Goal: Task Accomplishment & Management: Complete application form

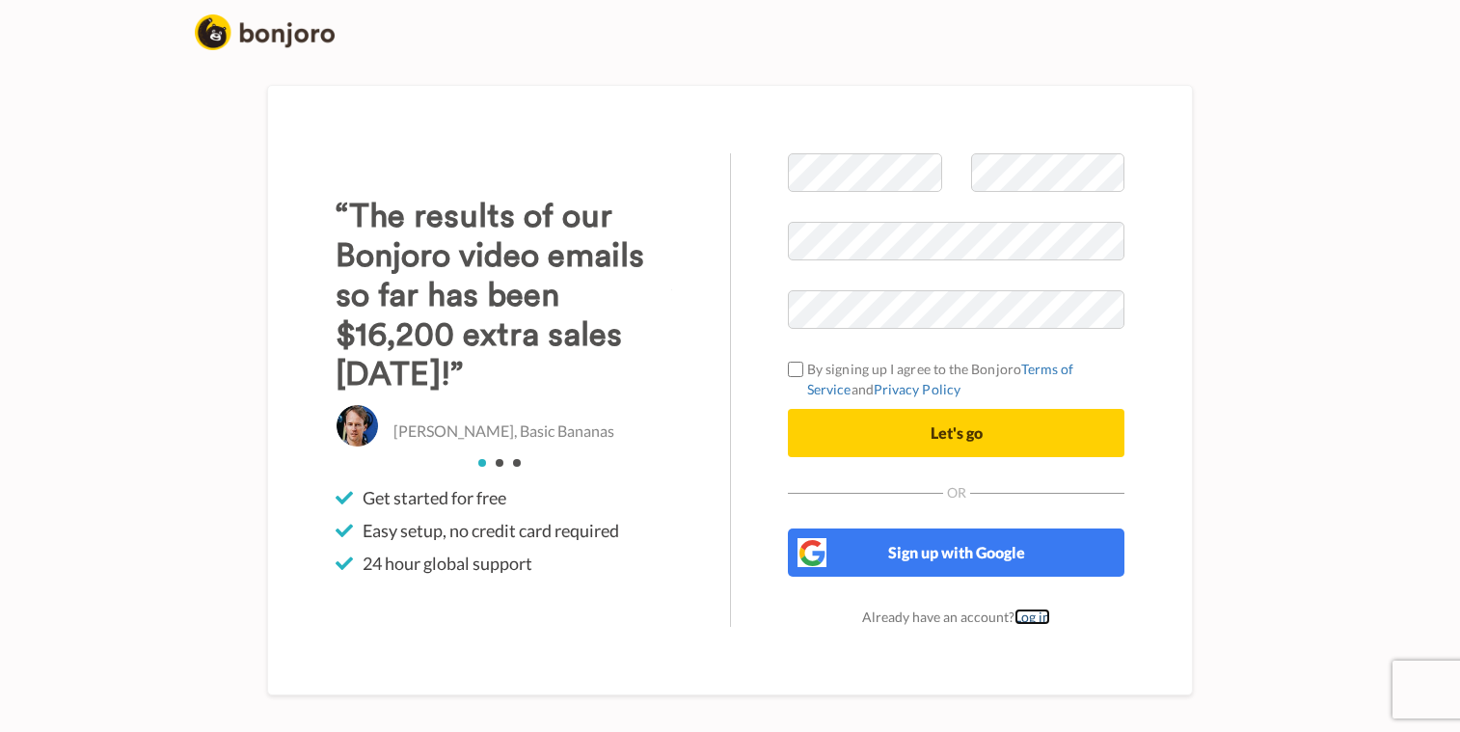
click at [1039, 622] on link "Log in" at bounding box center [1033, 617] width 36 height 16
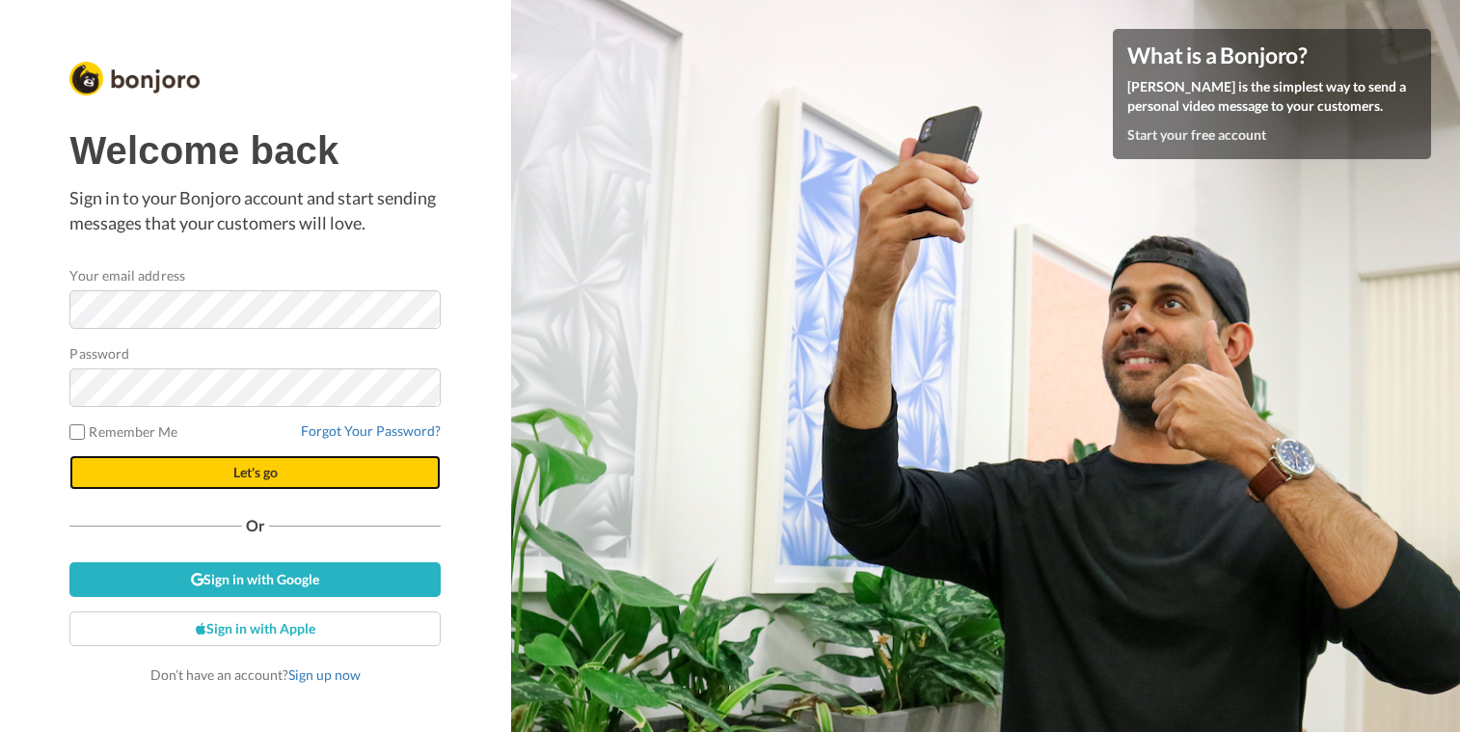
click at [326, 470] on button "Let's go" at bounding box center [254, 472] width 371 height 35
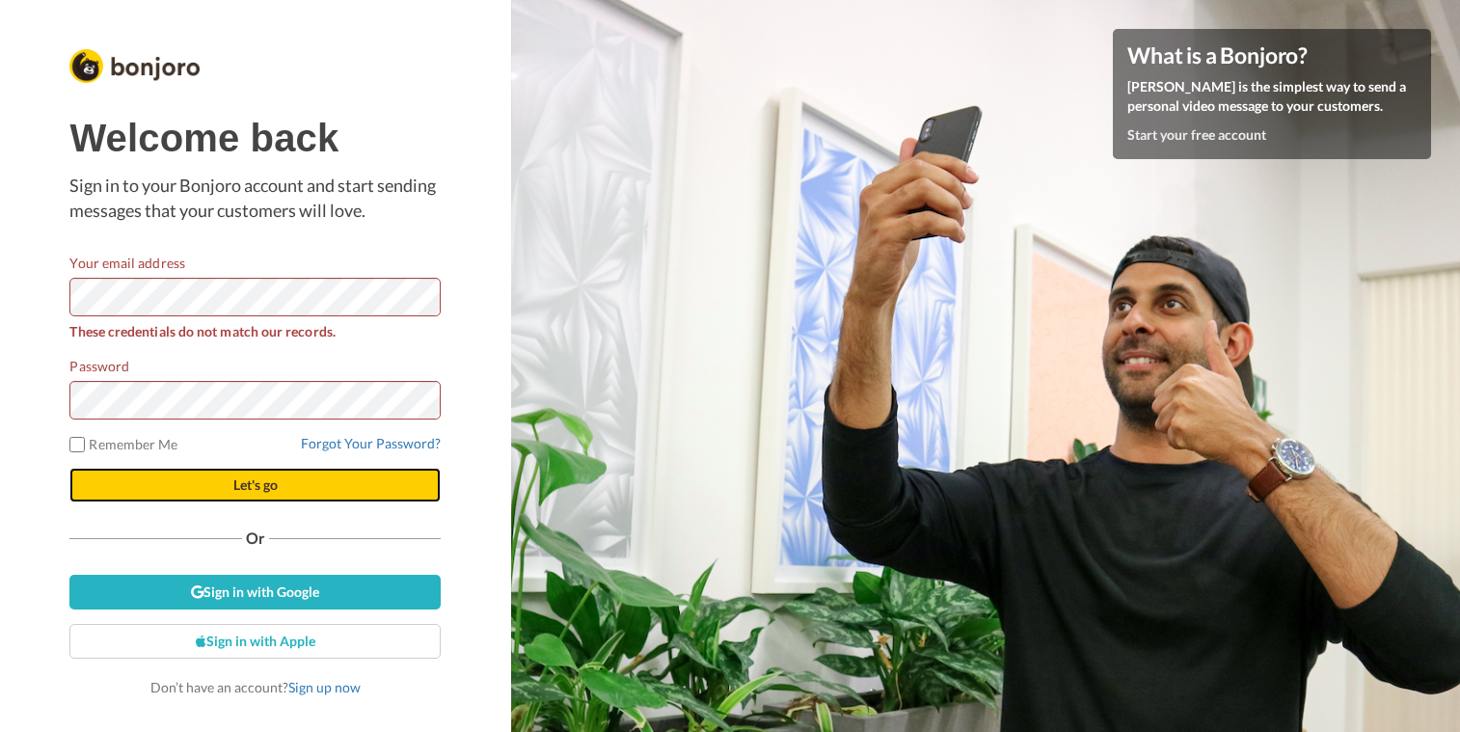
click at [257, 482] on span "Let's go" at bounding box center [255, 484] width 44 height 16
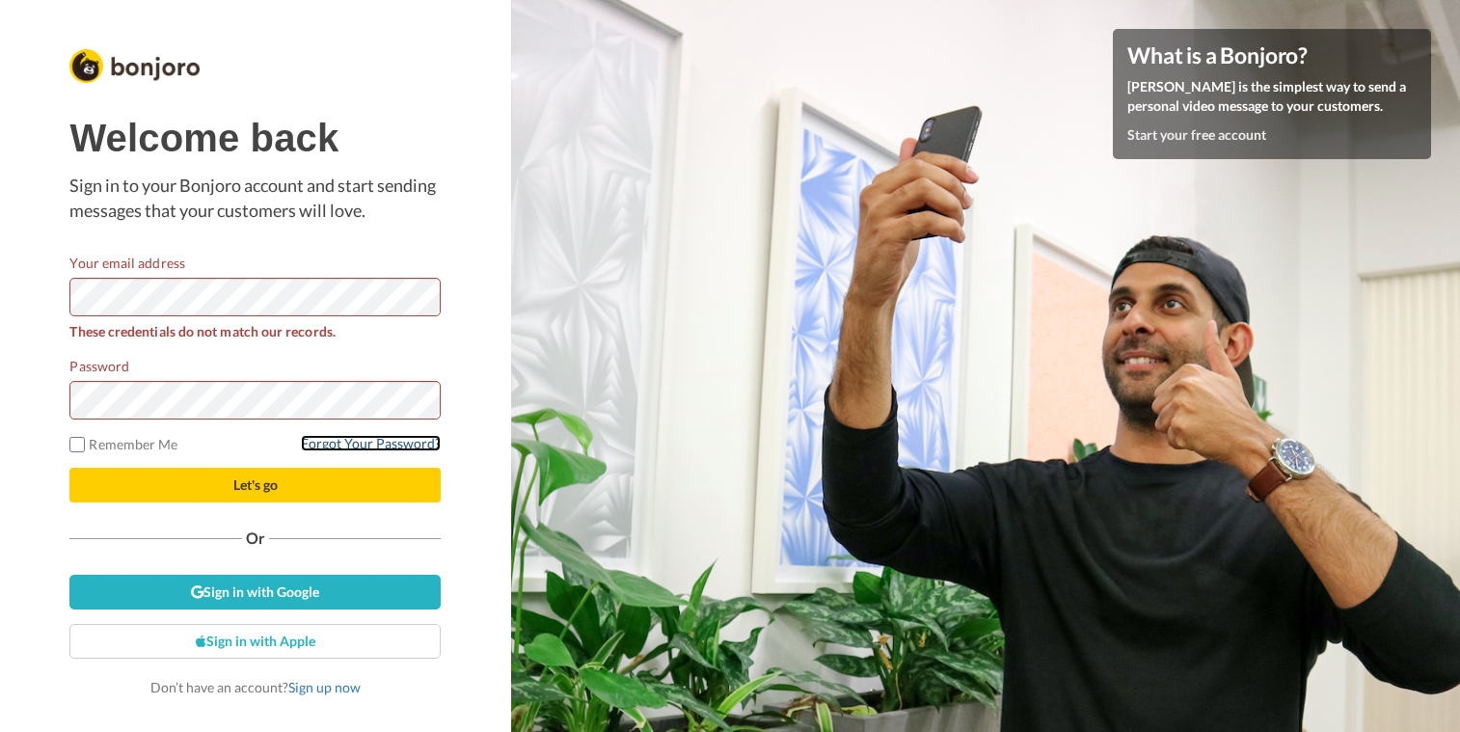
click at [368, 450] on link "Forgot Your Password?" at bounding box center [371, 443] width 140 height 16
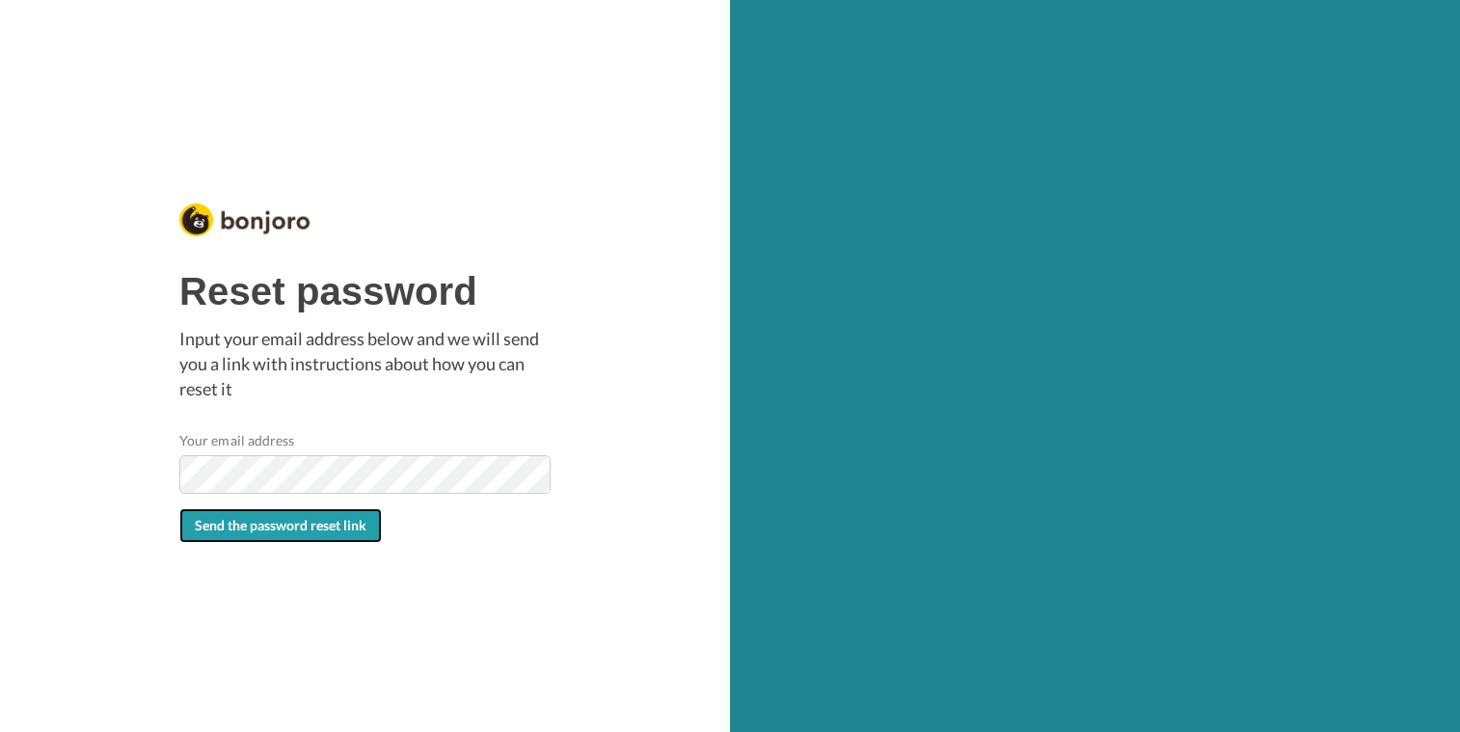
click at [337, 525] on span "Send the password reset link" at bounding box center [281, 525] width 172 height 16
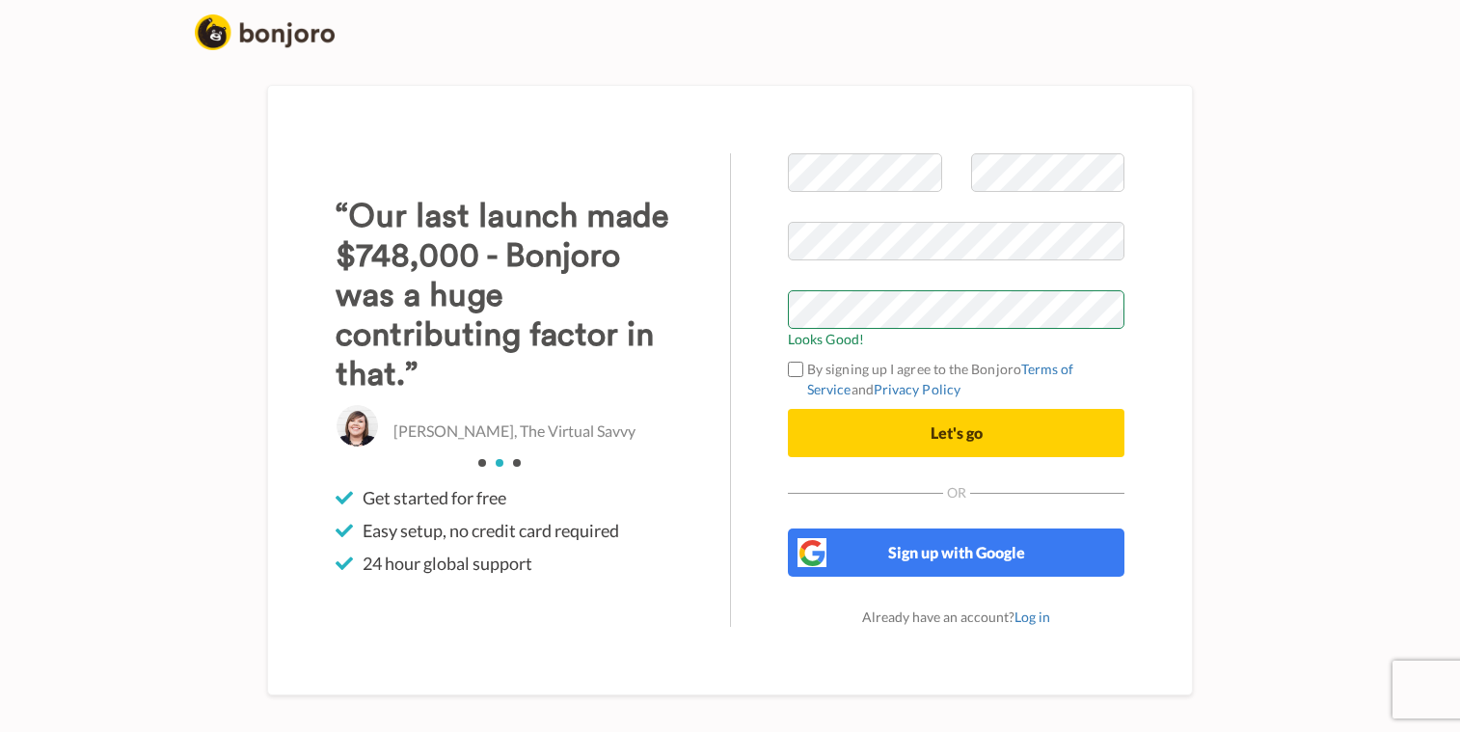
click at [759, 335] on div "Welcome to Bonjoro Looks Good! By signing up I agree to the Bonjoro Terms of Se…" at bounding box center [956, 390] width 452 height 474
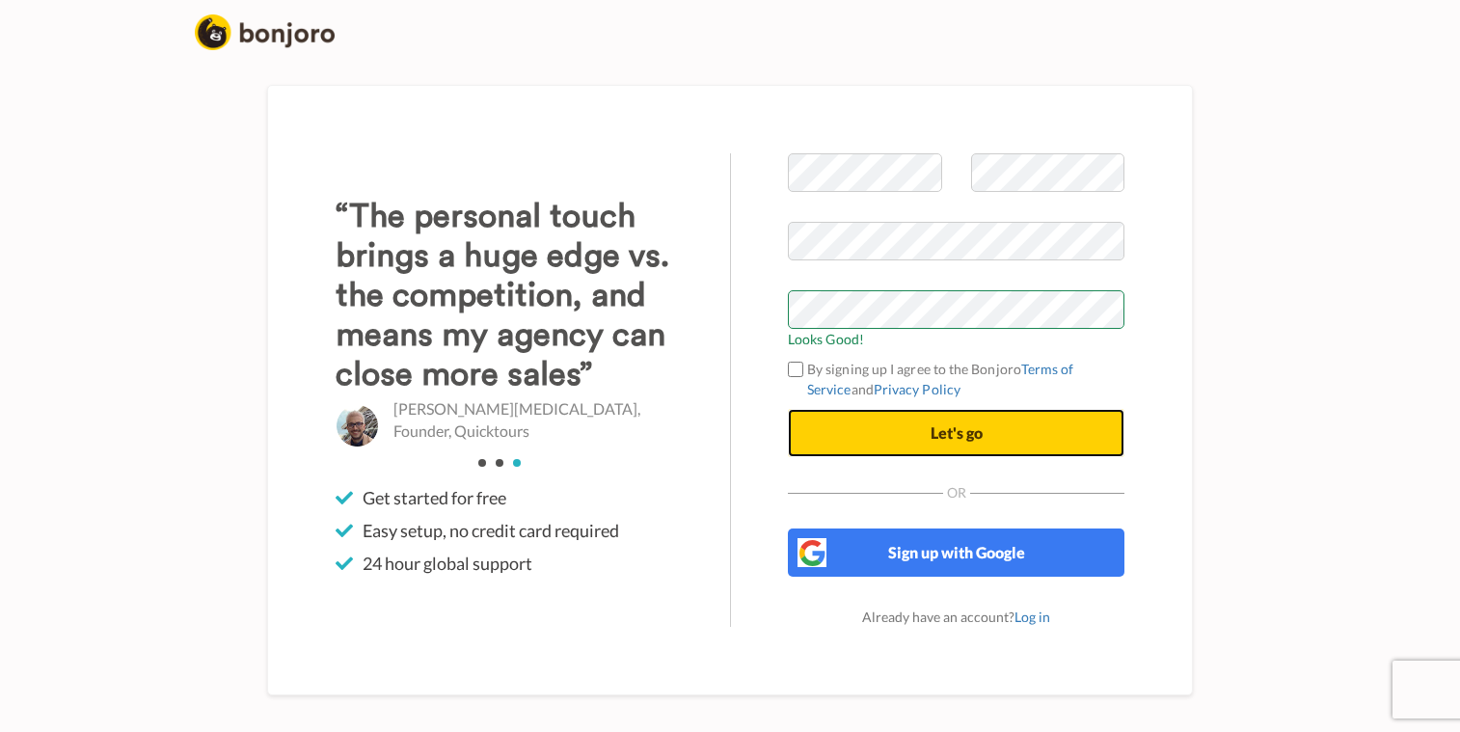
click at [924, 442] on button "Let's go" at bounding box center [956, 433] width 337 height 48
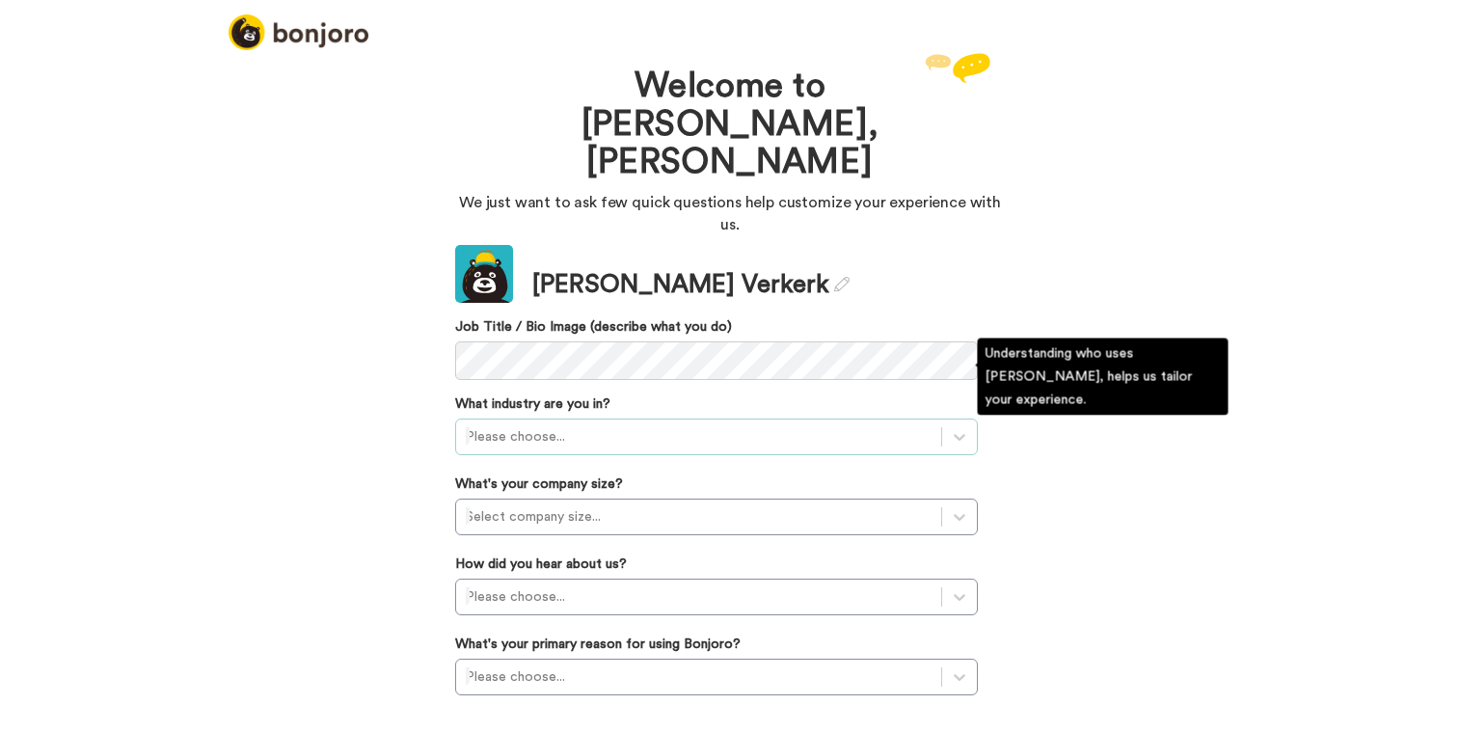
click at [797, 425] on div at bounding box center [699, 436] width 466 height 23
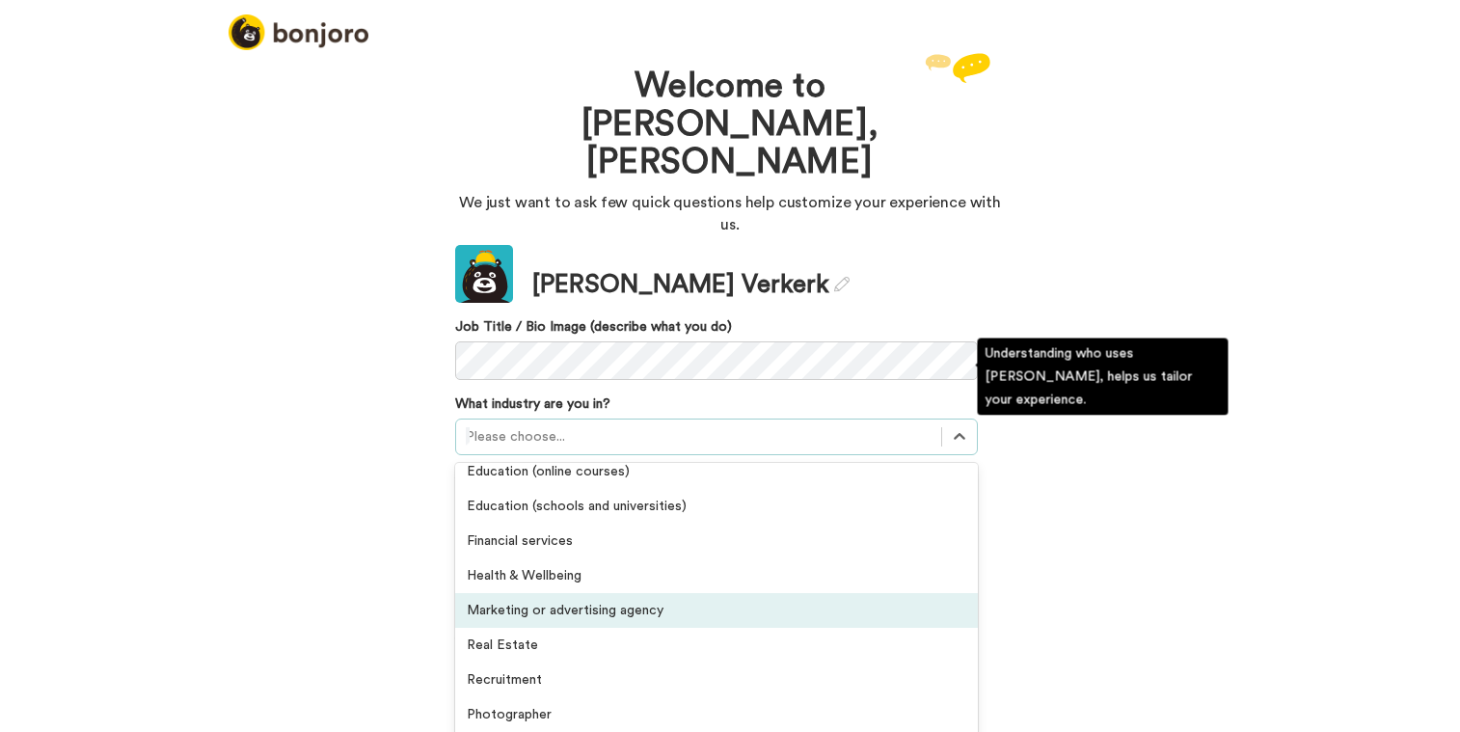
scroll to position [223, 0]
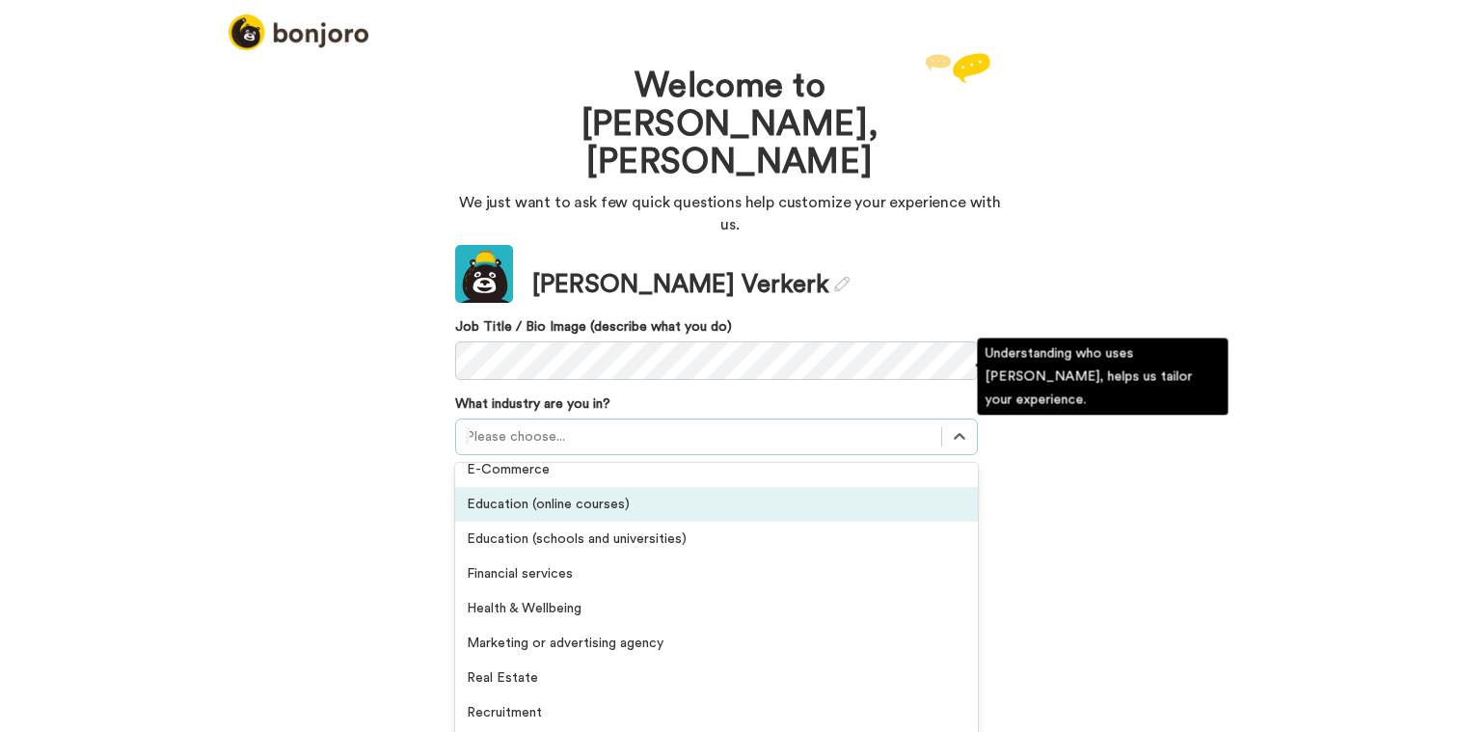
click at [716, 487] on div "Education (online courses)" at bounding box center [716, 504] width 523 height 35
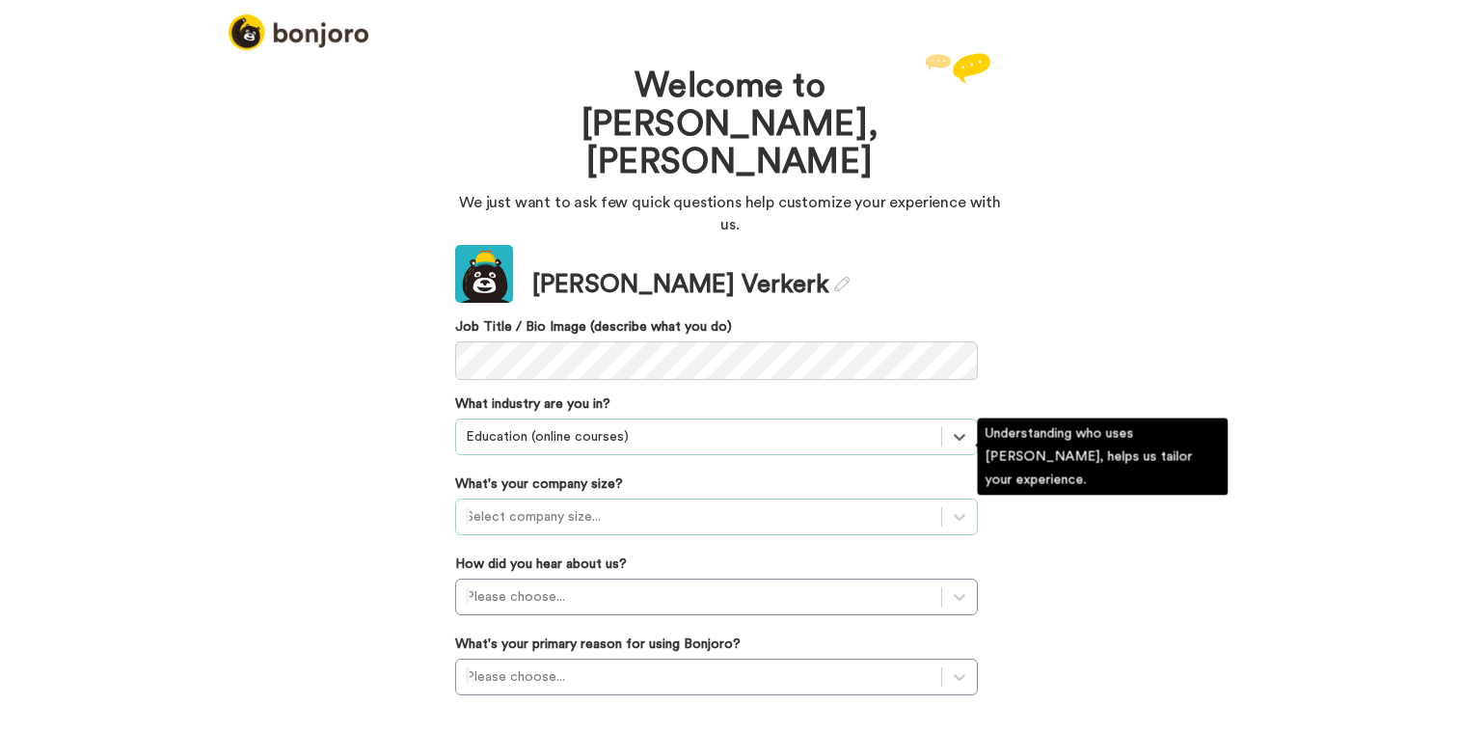
click at [709, 505] on div at bounding box center [699, 516] width 466 height 23
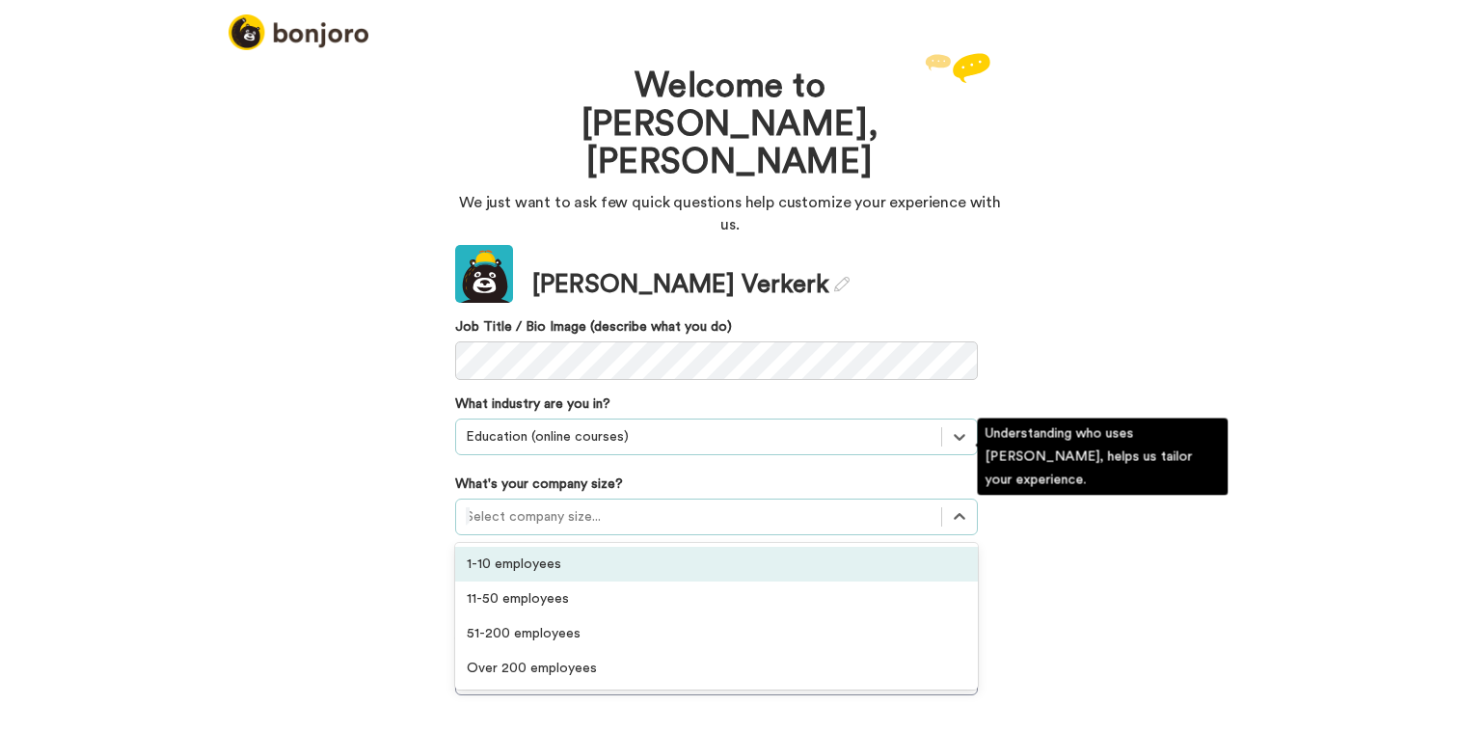
click at [674, 547] on div "1-10 employees" at bounding box center [716, 564] width 523 height 35
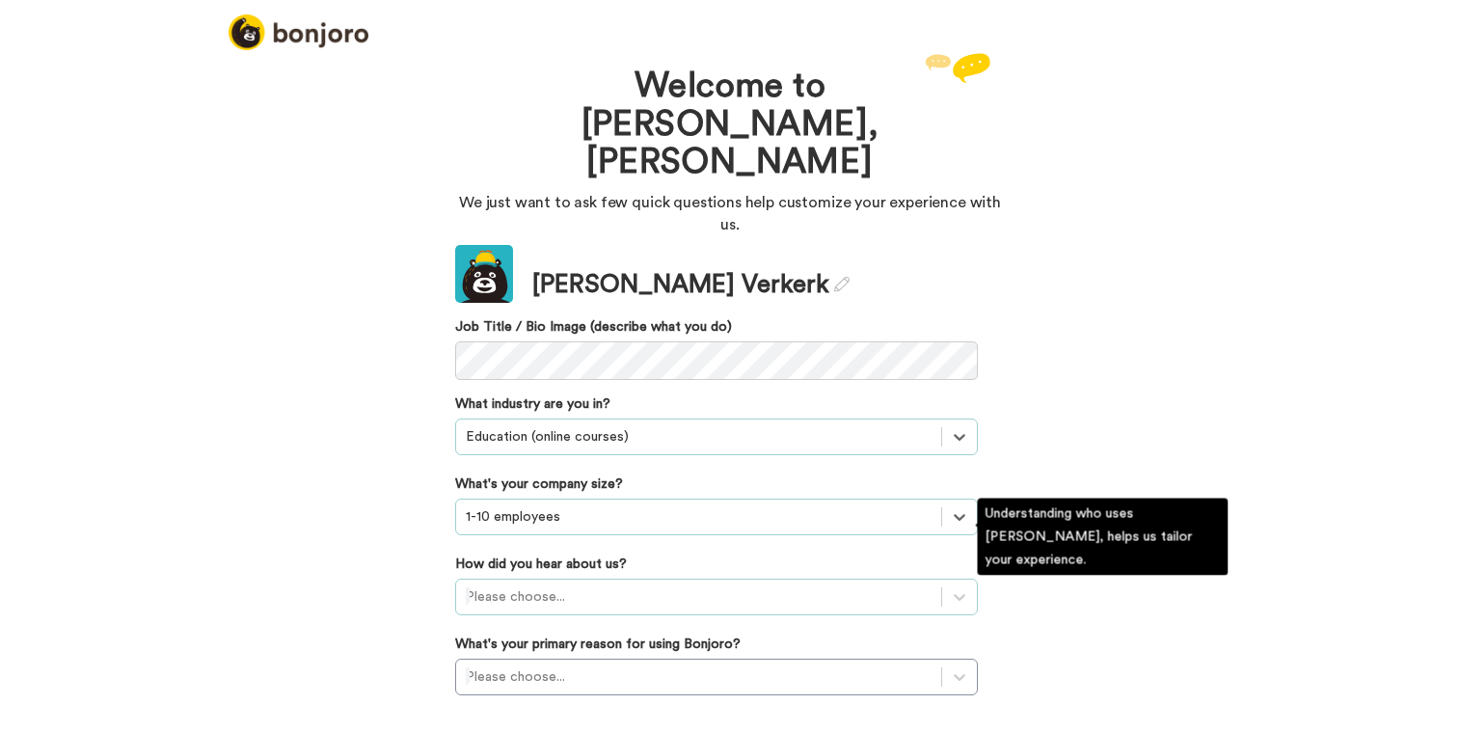
click at [658, 579] on div "Please choose..." at bounding box center [716, 597] width 523 height 37
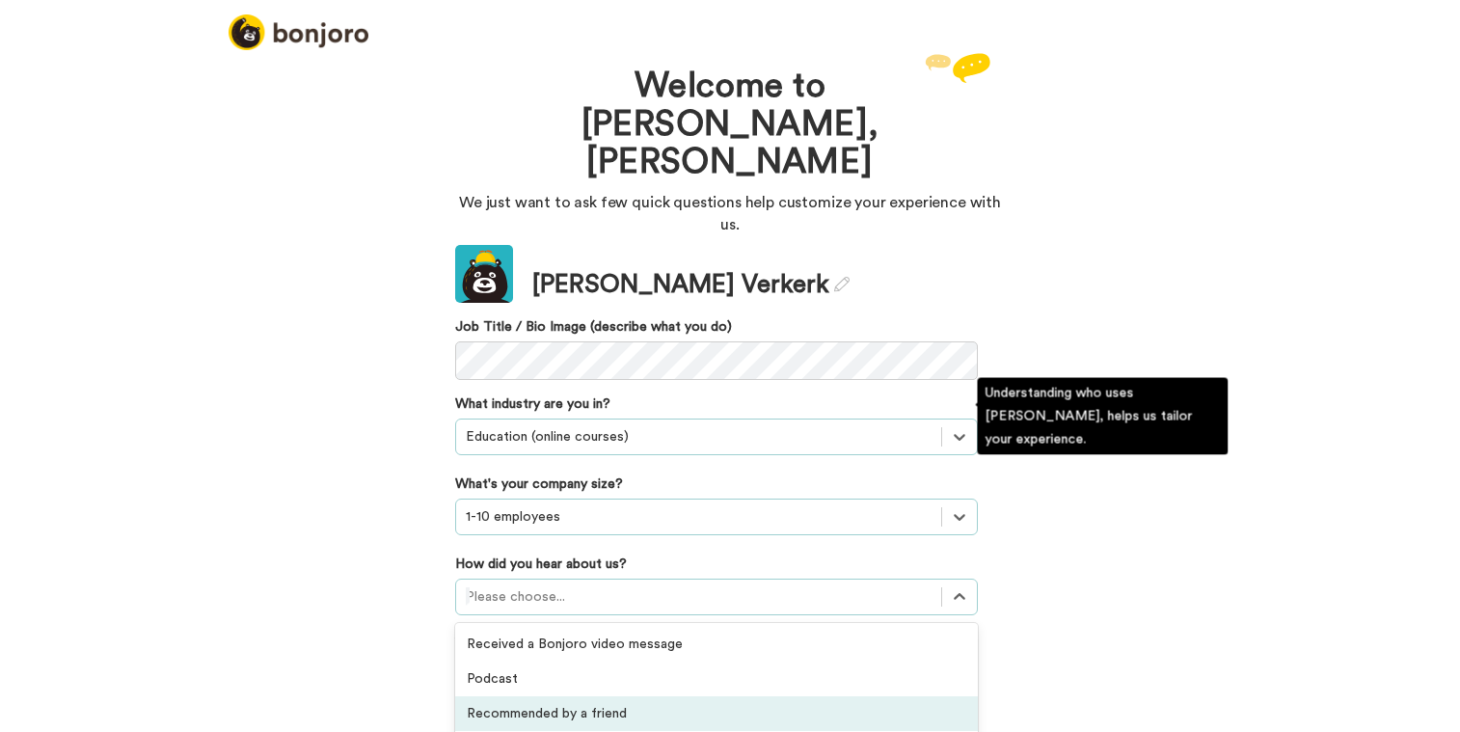
scroll to position [121, 0]
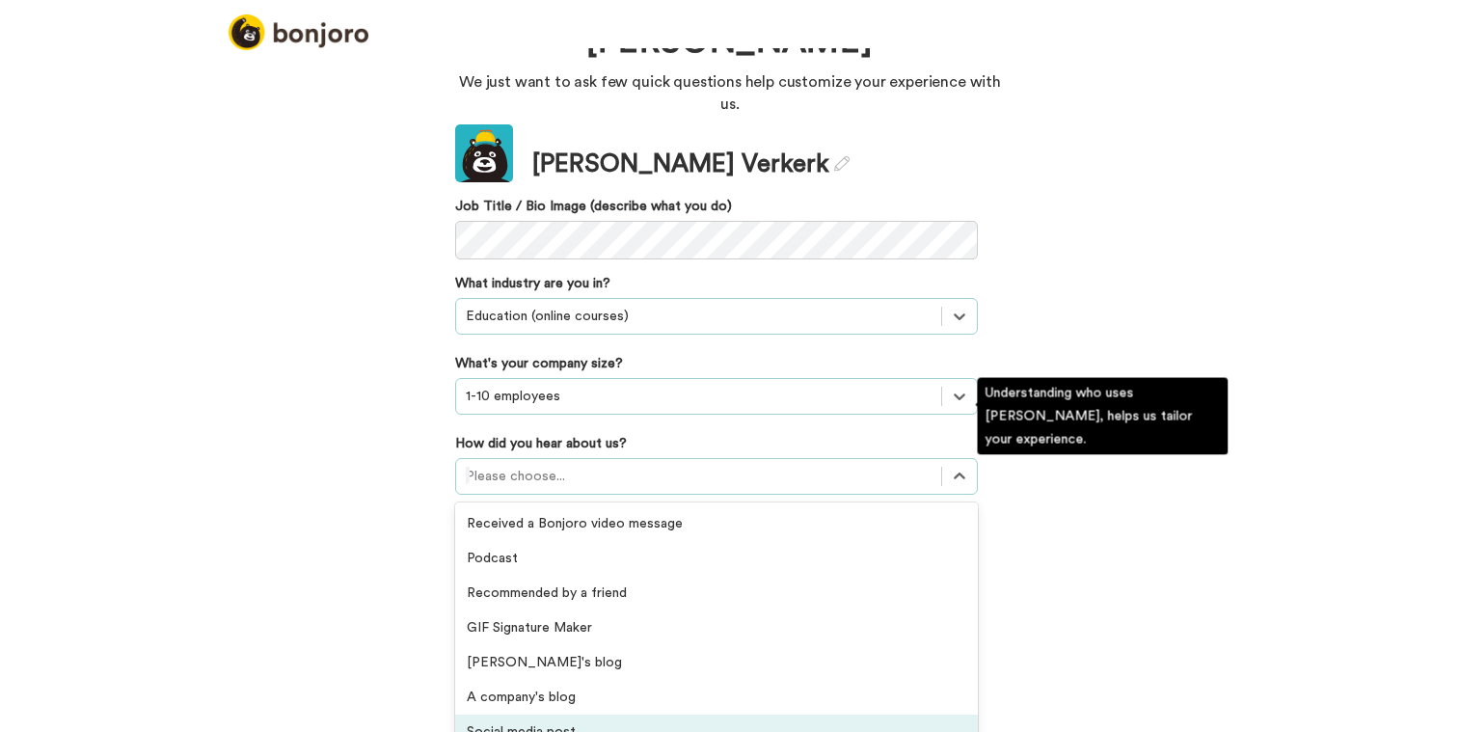
click at [636, 715] on div "Social media post" at bounding box center [716, 732] width 523 height 35
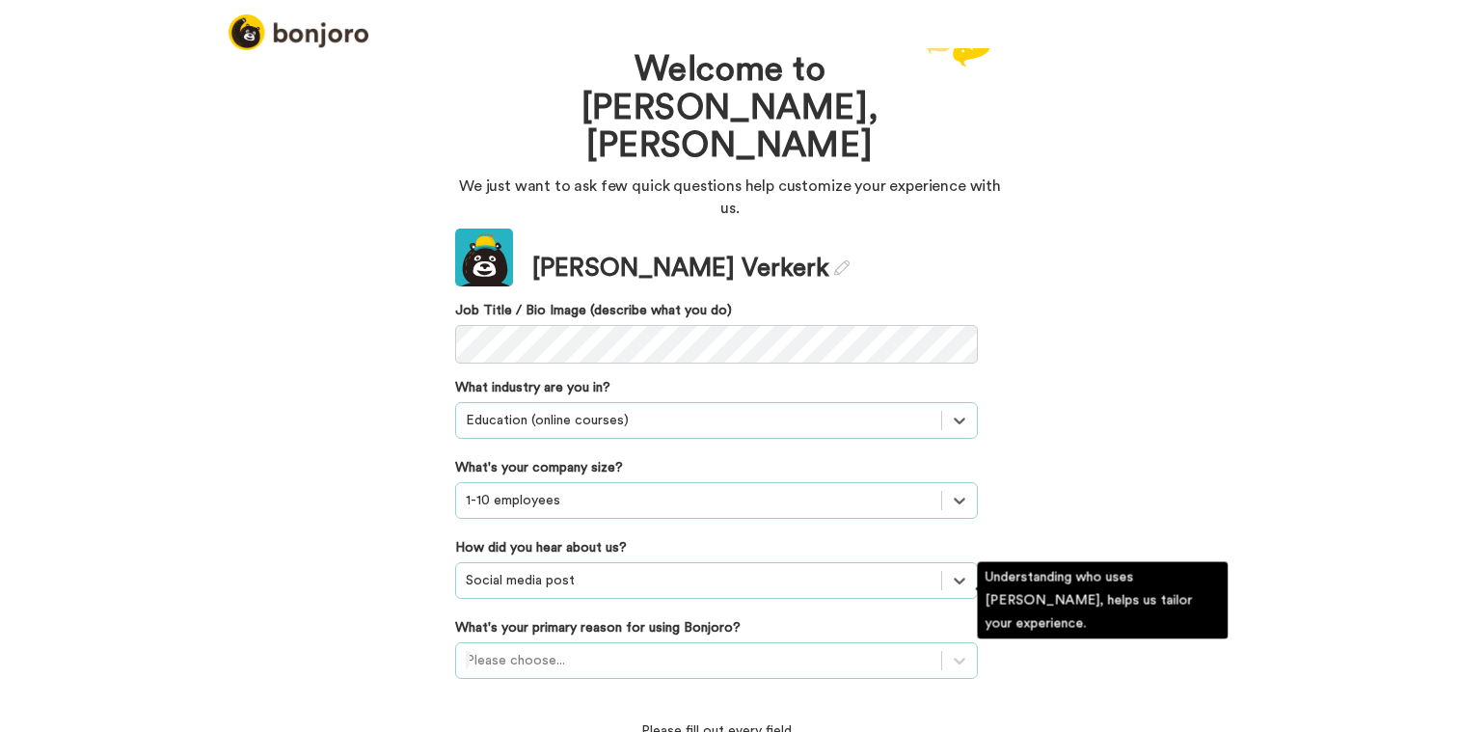
click at [625, 642] on div "Please choose..." at bounding box center [716, 660] width 523 height 37
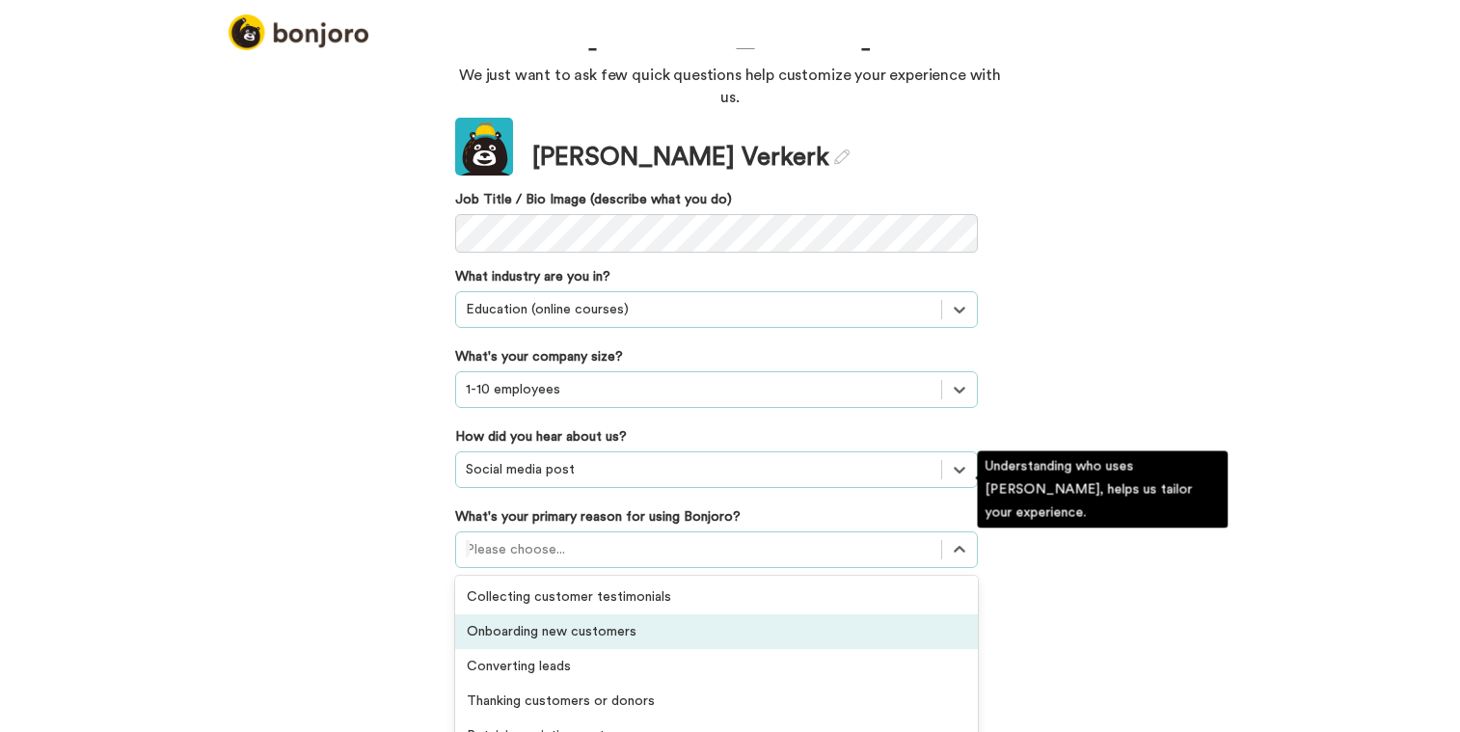
click at [630, 614] on div "Onboarding new customers" at bounding box center [716, 631] width 523 height 35
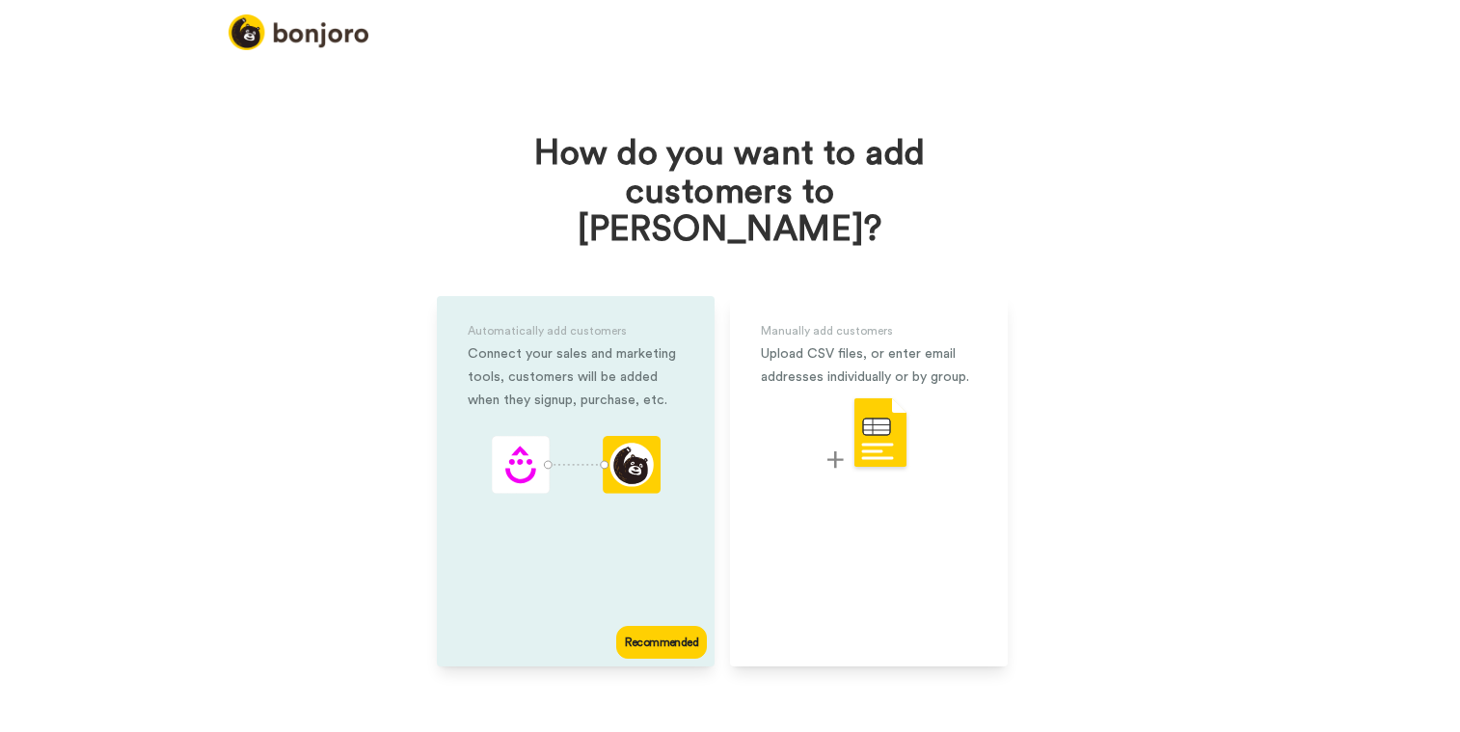
click at [678, 542] on div "Automatically add customers Connect your sales and marketing tools, customers w…" at bounding box center [576, 481] width 278 height 370
click at [651, 626] on div "Recommended" at bounding box center [661, 642] width 91 height 33
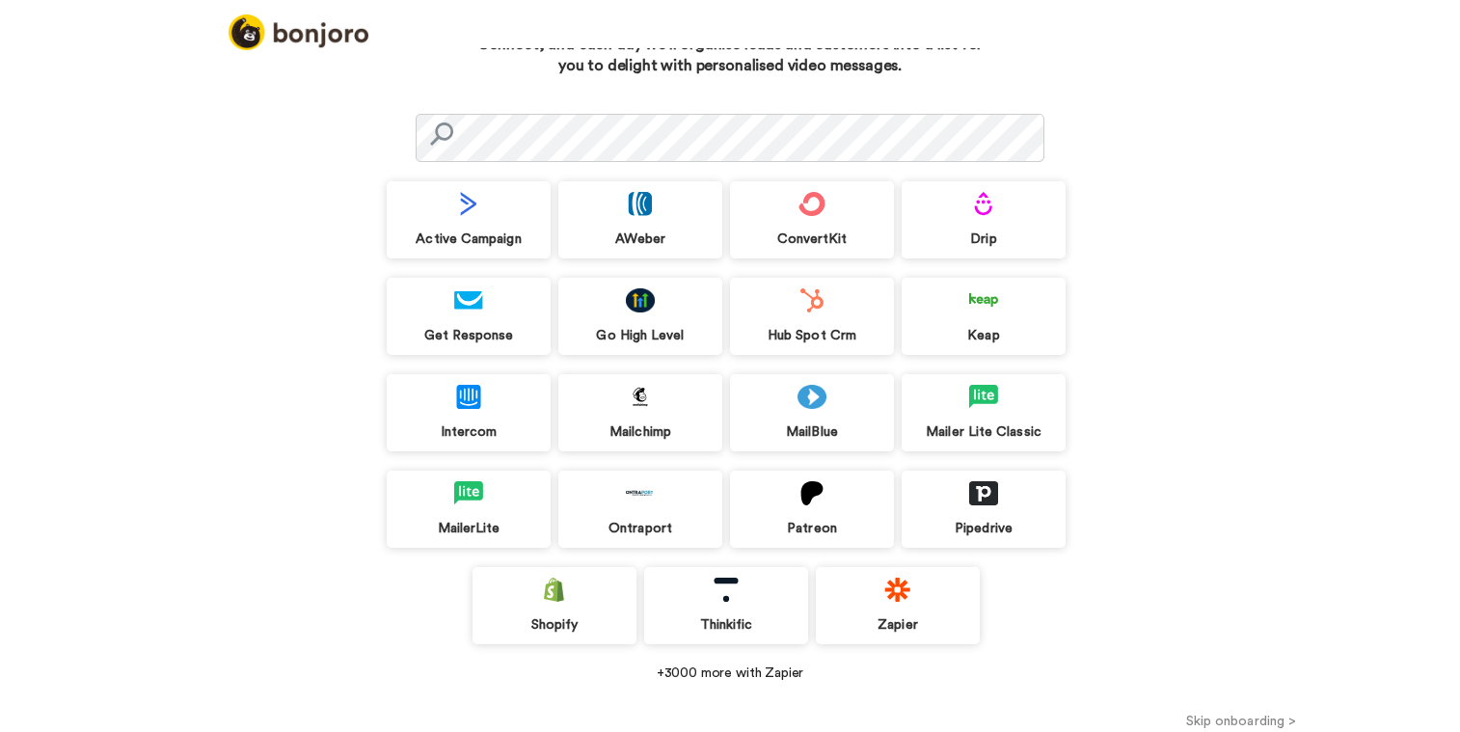
scroll to position [91, 0]
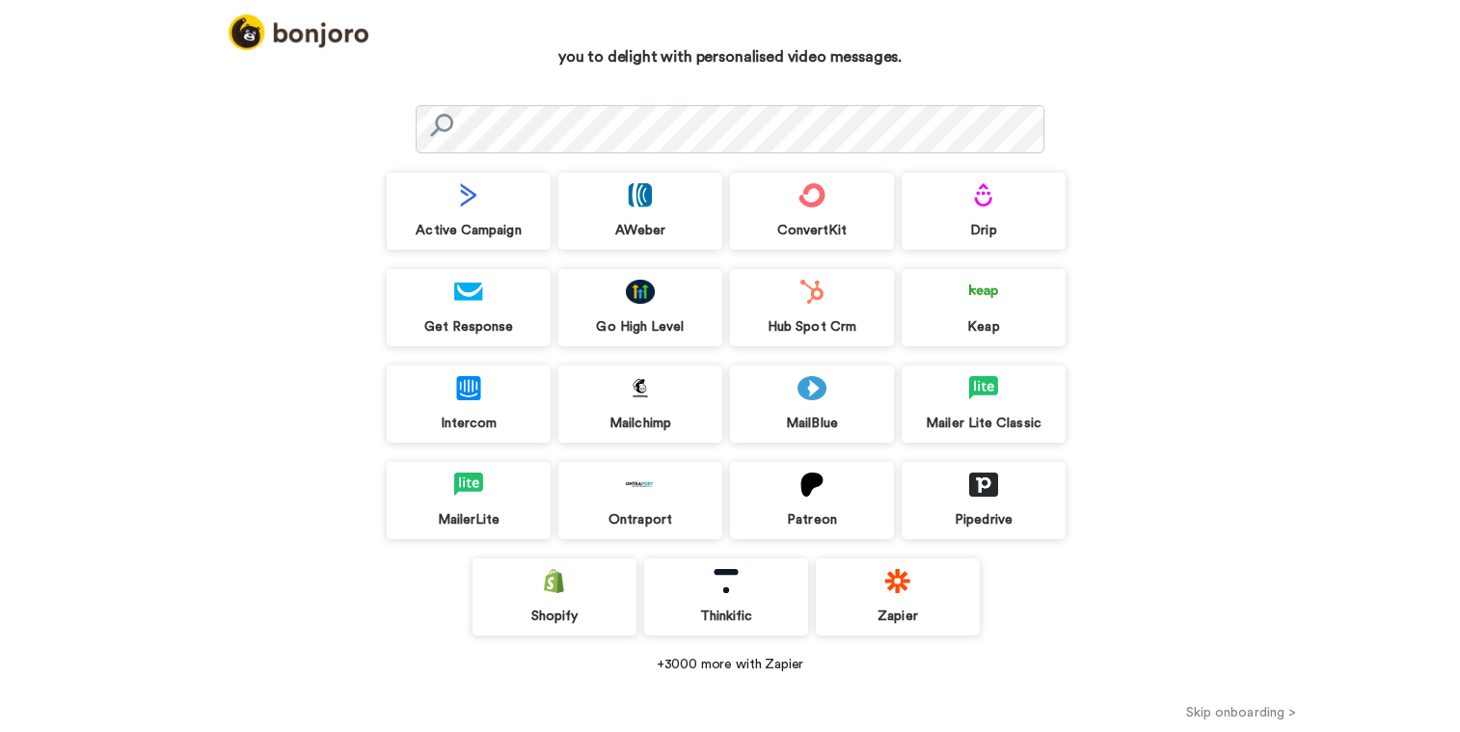
click at [1208, 713] on button "Skip onboarding >" at bounding box center [1241, 712] width 438 height 20
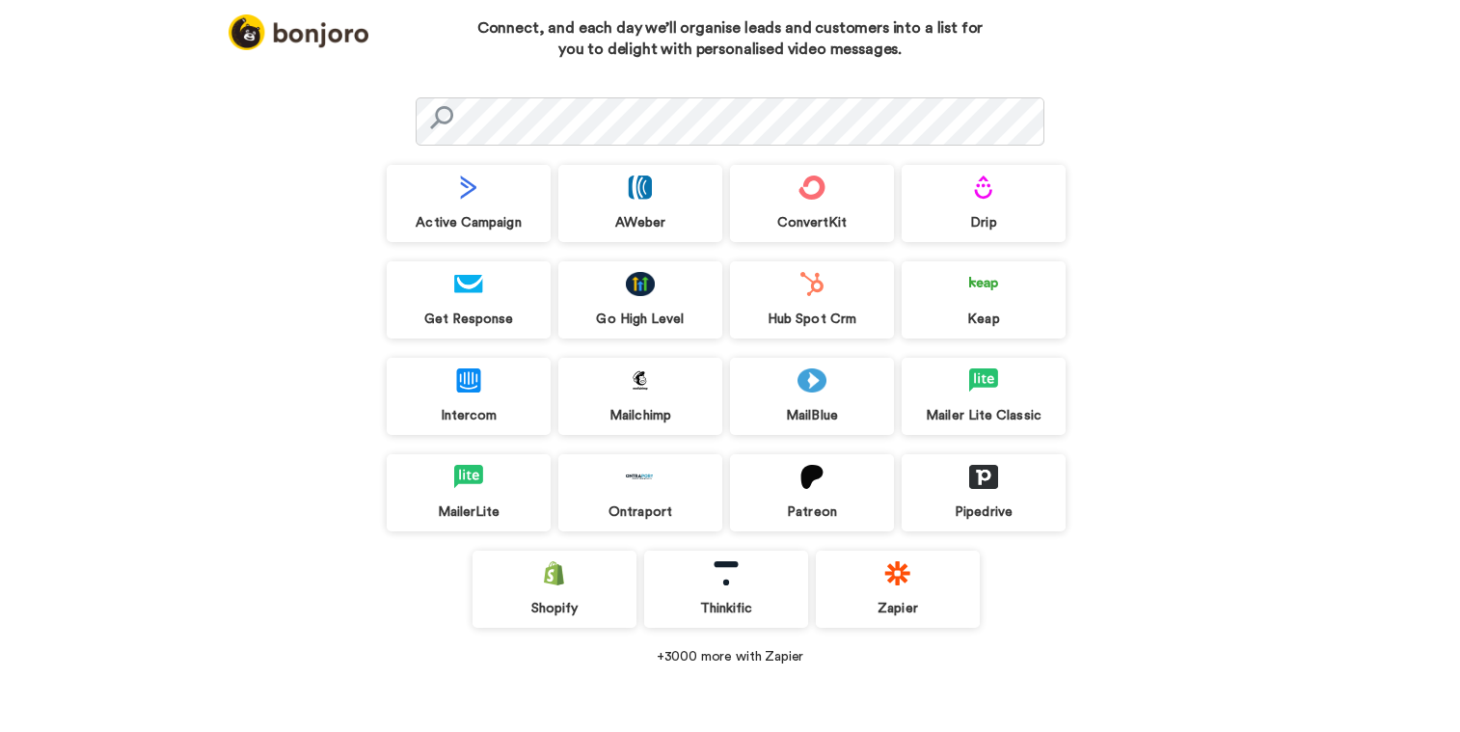
scroll to position [61, 0]
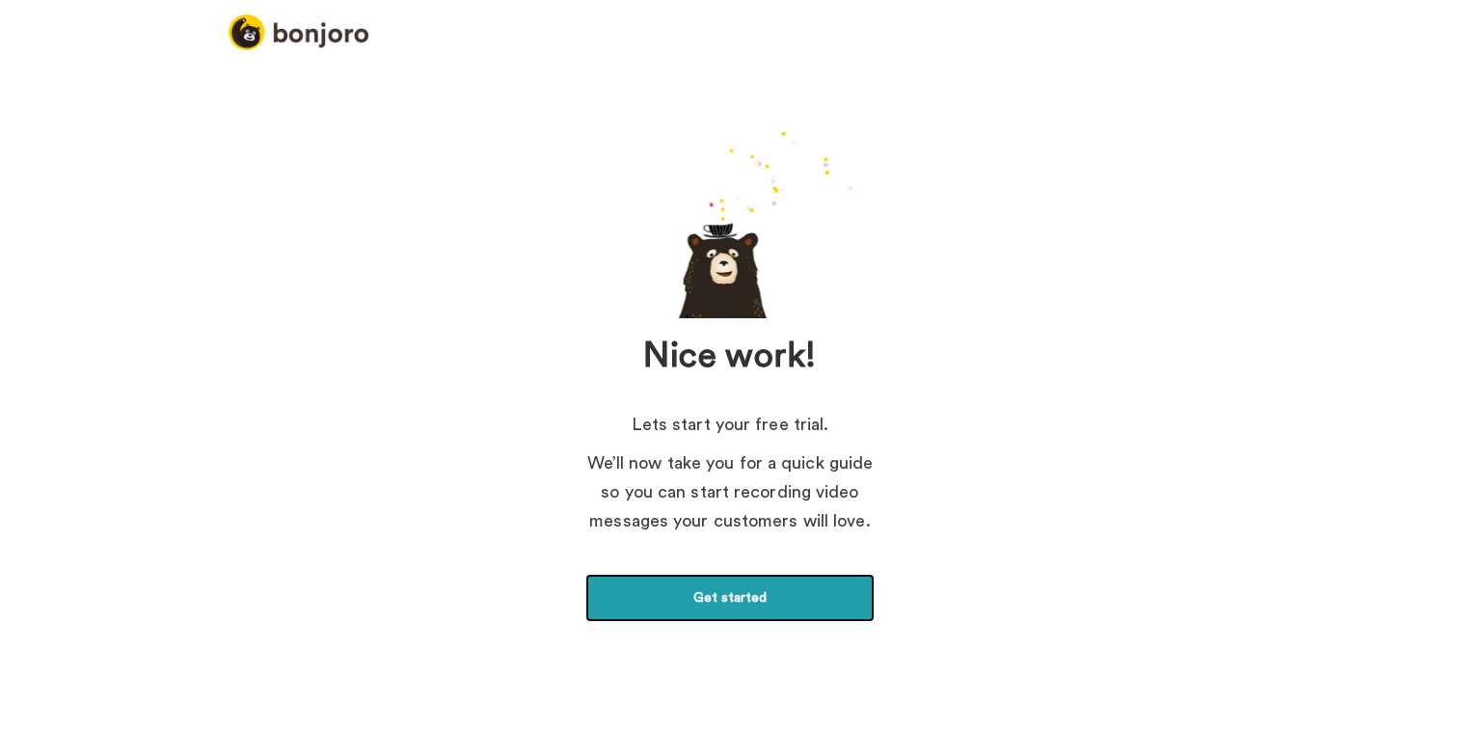
click at [738, 604] on link "Get started" at bounding box center [729, 598] width 289 height 48
